Goal: Task Accomplishment & Management: Manage account settings

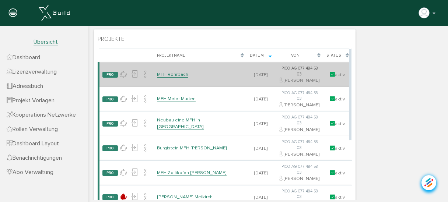
click at [178, 77] on link "MFH Rohrbach" at bounding box center [172, 74] width 31 height 6
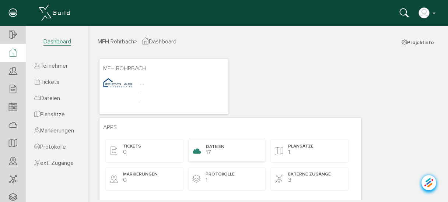
click at [218, 146] on span "Dateien" at bounding box center [215, 147] width 18 height 6
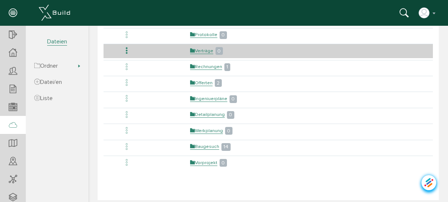
scroll to position [99, 0]
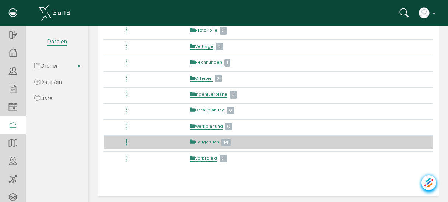
click at [206, 140] on link "Baugesuch" at bounding box center [204, 142] width 29 height 6
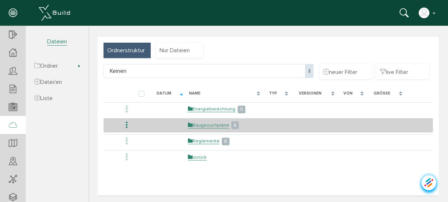
scroll to position [21, 0]
click at [210, 125] on link "Baugesuchpläne" at bounding box center [208, 125] width 41 height 6
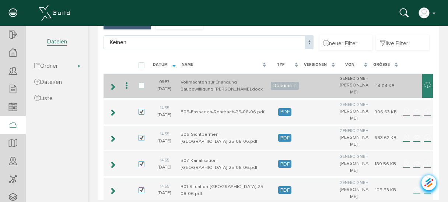
scroll to position [29, 0]
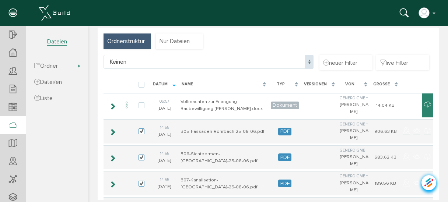
select select "D-6895f3995f6e88_27695643"
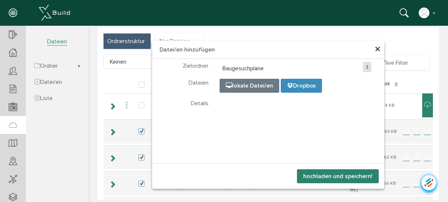
select select "D-6895f3995f6e88_27695643"
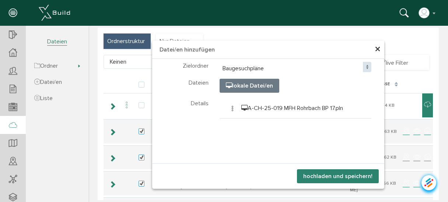
click at [340, 173] on button "hochladen und speichern!" at bounding box center [338, 176] width 82 height 14
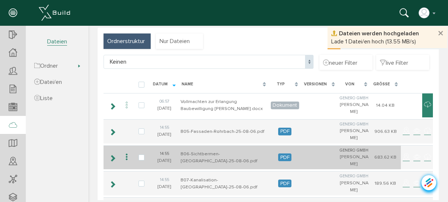
scroll to position [0, 0]
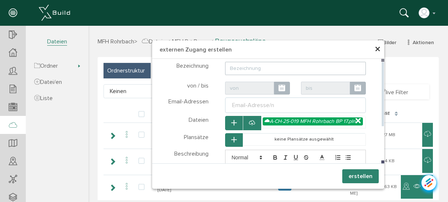
click at [242, 69] on input "text" at bounding box center [295, 68] width 141 height 13
click at [268, 106] on div "Email-Adresse/n" at bounding box center [253, 105] width 45 height 9
type input "PLN Datei"
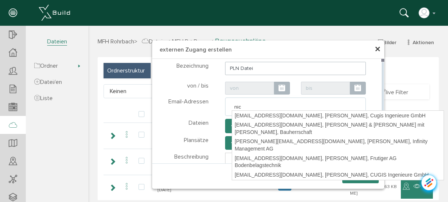
type input "nico"
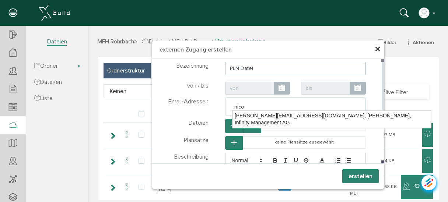
click at [267, 115] on div "[PERSON_NAME][EMAIL_ADDRESS][DOMAIN_NAME], [PERSON_NAME], Infinity Management AG" at bounding box center [331, 119] width 199 height 17
type textarea "[PERSON_NAME][EMAIL_ADDRESS][DOMAIN_NAME]"
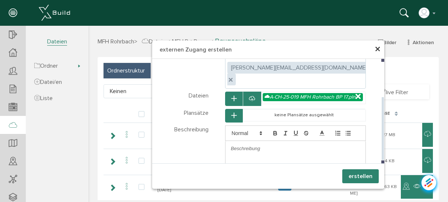
click at [352, 178] on button "erstellen" at bounding box center [360, 176] width 36 height 14
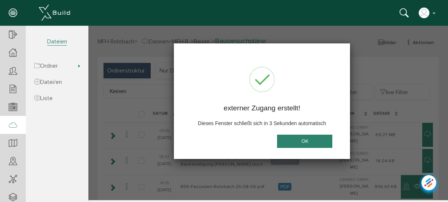
click at [305, 142] on button "OK" at bounding box center [304, 142] width 55 height 14
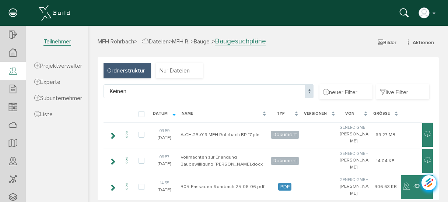
click at [10, 72] on icon at bounding box center [13, 71] width 8 height 10
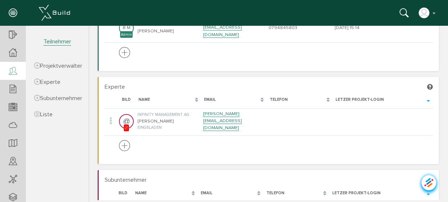
scroll to position [88, 0]
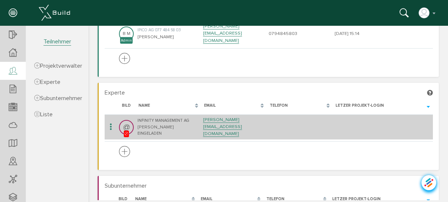
click at [109, 122] on icon at bounding box center [110, 127] width 9 height 10
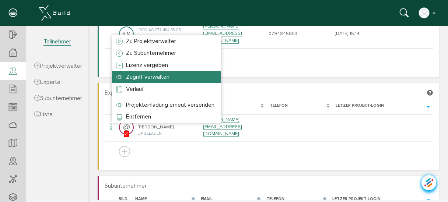
click at [127, 80] on span "Zugriff verwalten" at bounding box center [147, 76] width 43 height 7
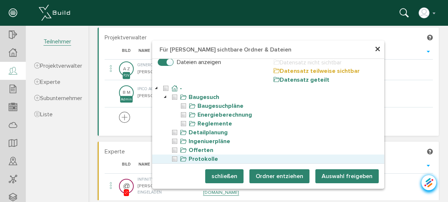
scroll to position [0, 0]
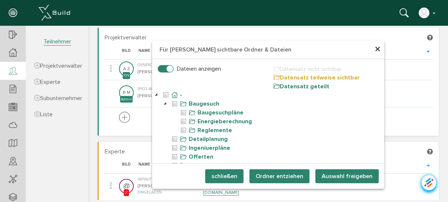
click at [375, 50] on span "×" at bounding box center [378, 49] width 6 height 14
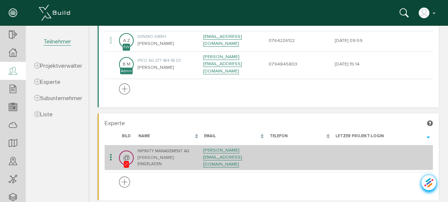
scroll to position [59, 0]
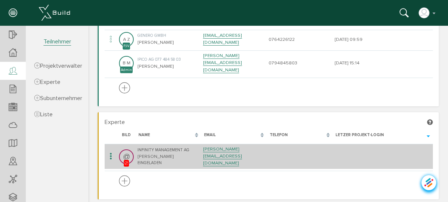
click at [130, 157] on div at bounding box center [130, 157] width 0 height 0
click at [126, 150] on span "@" at bounding box center [126, 156] width 7 height 13
click at [111, 152] on icon at bounding box center [110, 157] width 9 height 10
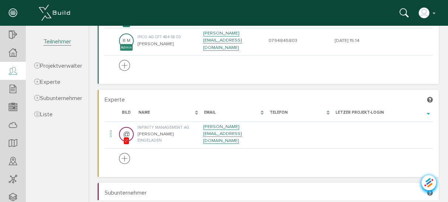
scroll to position [72, 0]
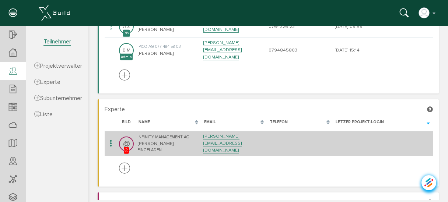
click at [111, 139] on icon at bounding box center [110, 144] width 9 height 10
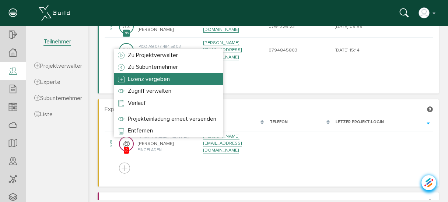
click at [143, 83] on li "Lizenz vergeben" at bounding box center [168, 79] width 109 height 12
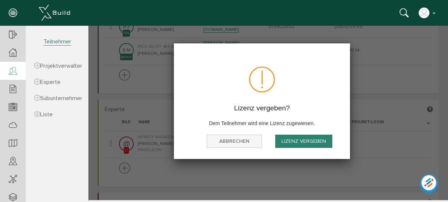
click at [242, 140] on button "Abbrechen" at bounding box center [234, 142] width 55 height 14
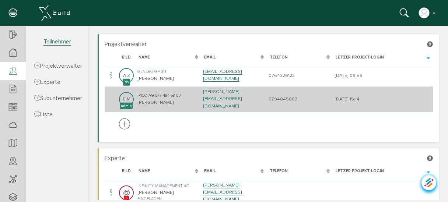
scroll to position [13, 0]
